Goal: Navigation & Orientation: Find specific page/section

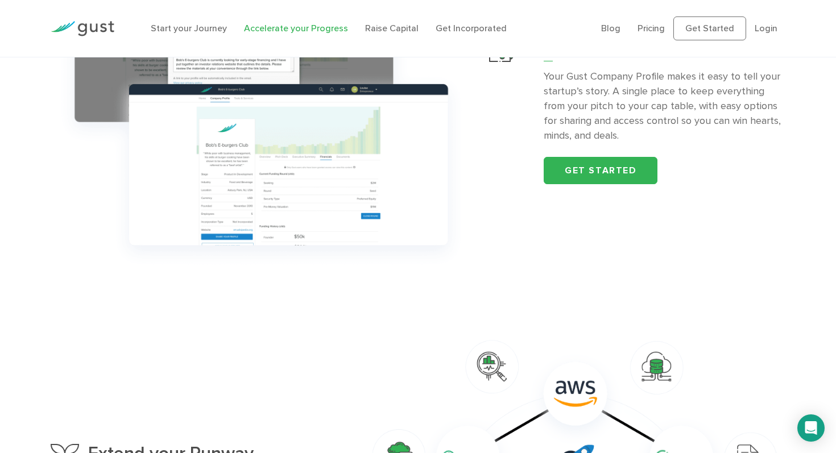
scroll to position [491, 0]
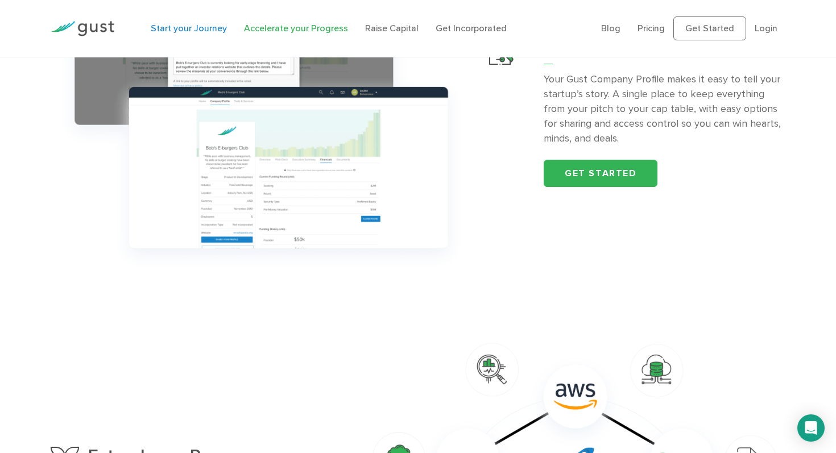
click at [194, 30] on link "Start your Journey" at bounding box center [189, 28] width 76 height 11
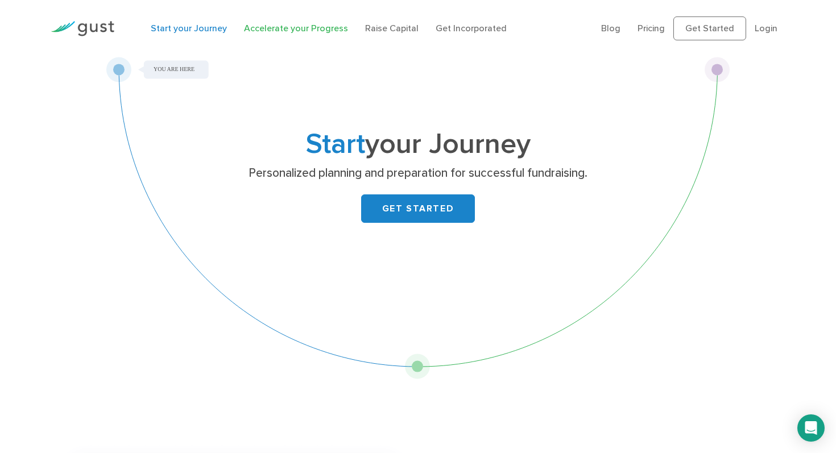
click at [302, 27] on link "Accelerate your Progress" at bounding box center [296, 28] width 104 height 11
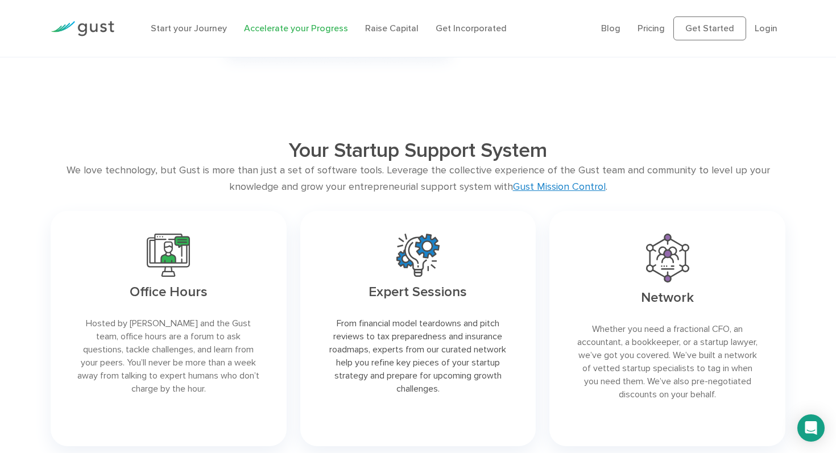
scroll to position [1261, 0]
